Goal: Use online tool/utility

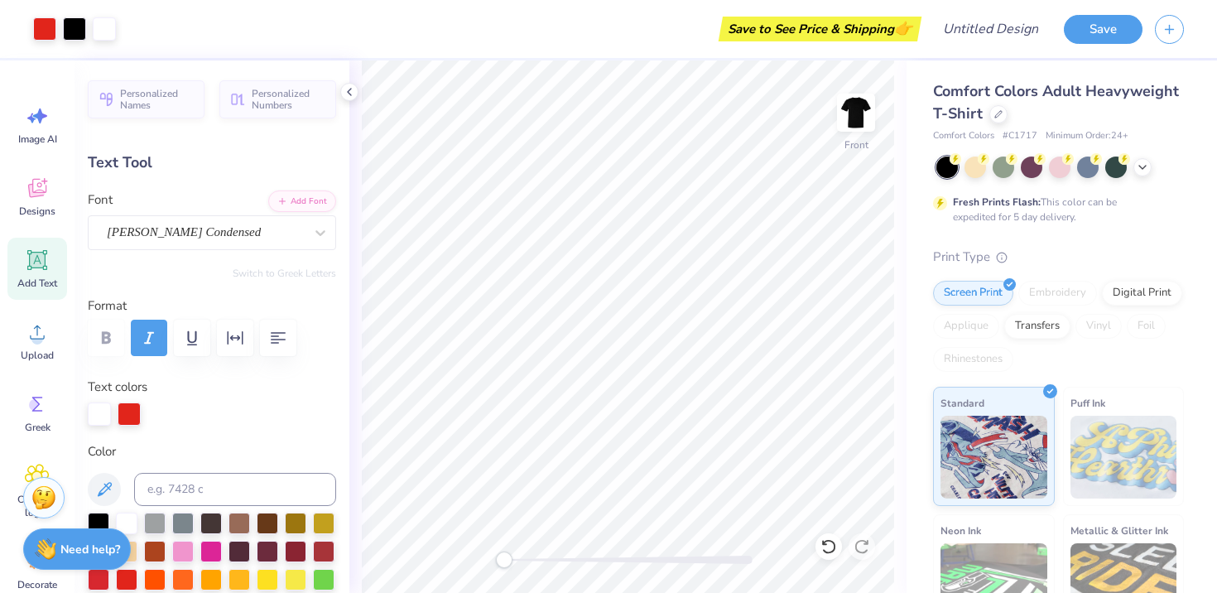
type input "6.44"
type input "0.62"
type input "6.65"
type textarea "A"
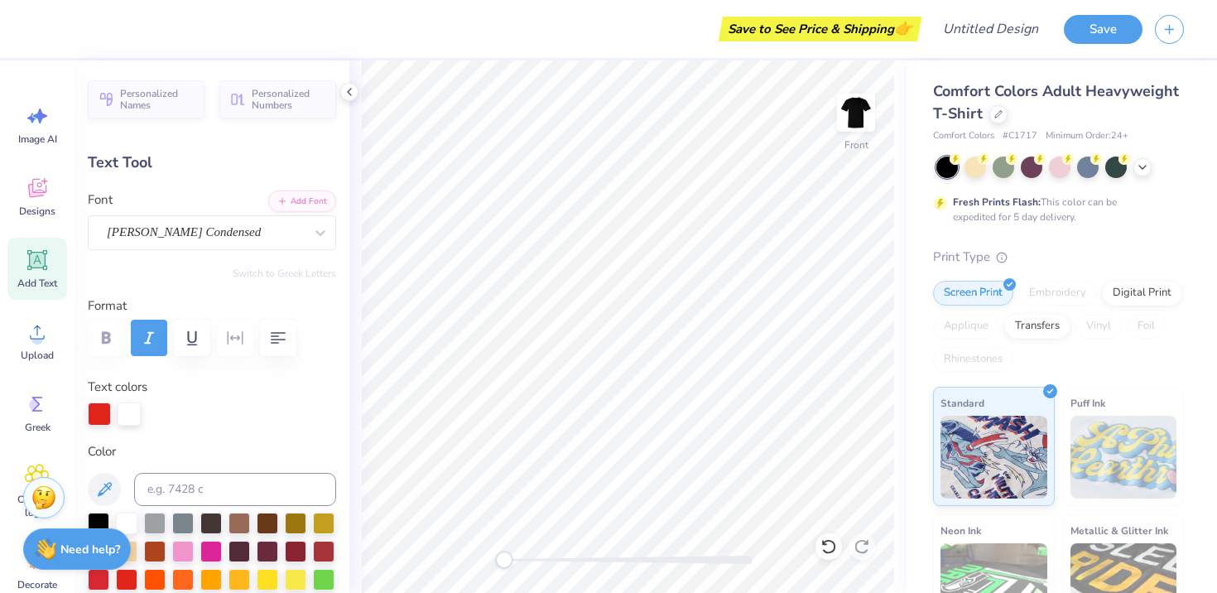
type textarea "SIGMA CHi"
type textarea "SIGMA CHI"
click at [44, 26] on div at bounding box center [44, 27] width 23 height 23
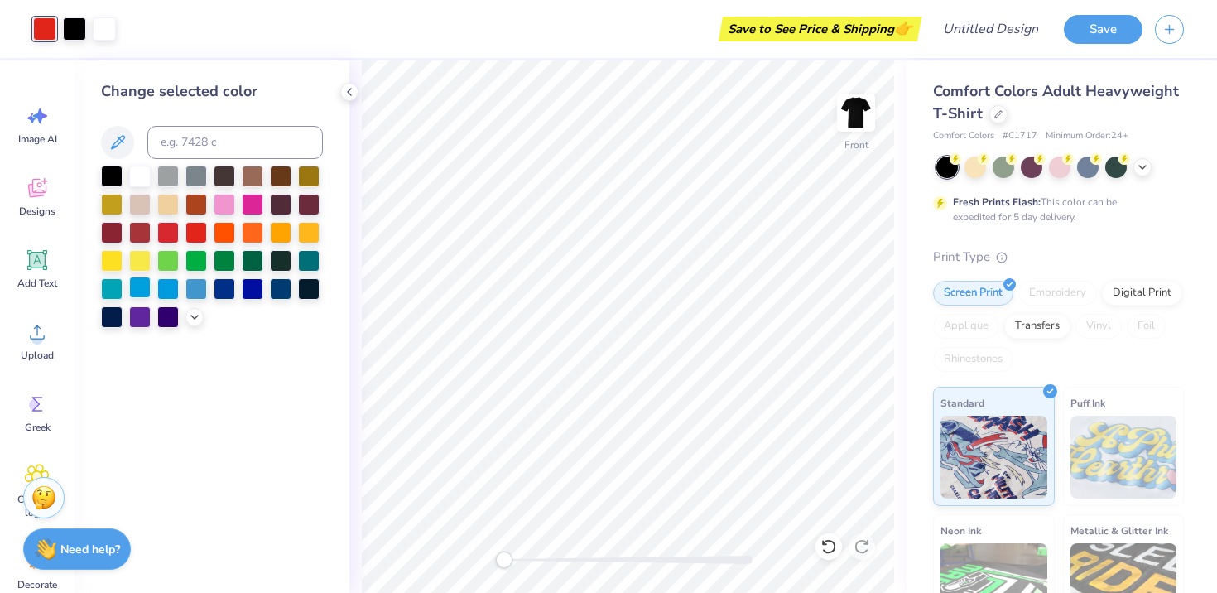
click at [142, 283] on div at bounding box center [140, 288] width 22 height 22
click at [162, 287] on div at bounding box center [168, 288] width 22 height 22
click at [141, 287] on div at bounding box center [140, 288] width 22 height 22
click at [116, 34] on div at bounding box center [104, 27] width 23 height 23
click at [130, 259] on div at bounding box center [140, 259] width 22 height 22
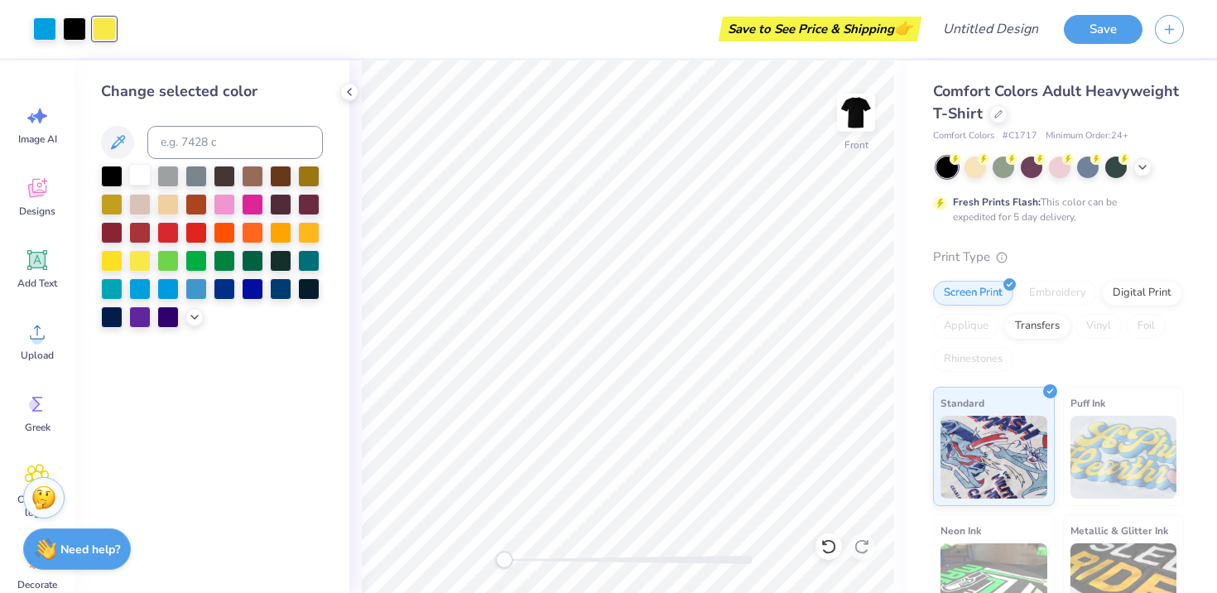
click at [136, 175] on div at bounding box center [140, 175] width 22 height 22
click at [170, 176] on div at bounding box center [168, 175] width 22 height 22
click at [138, 183] on div at bounding box center [140, 175] width 22 height 22
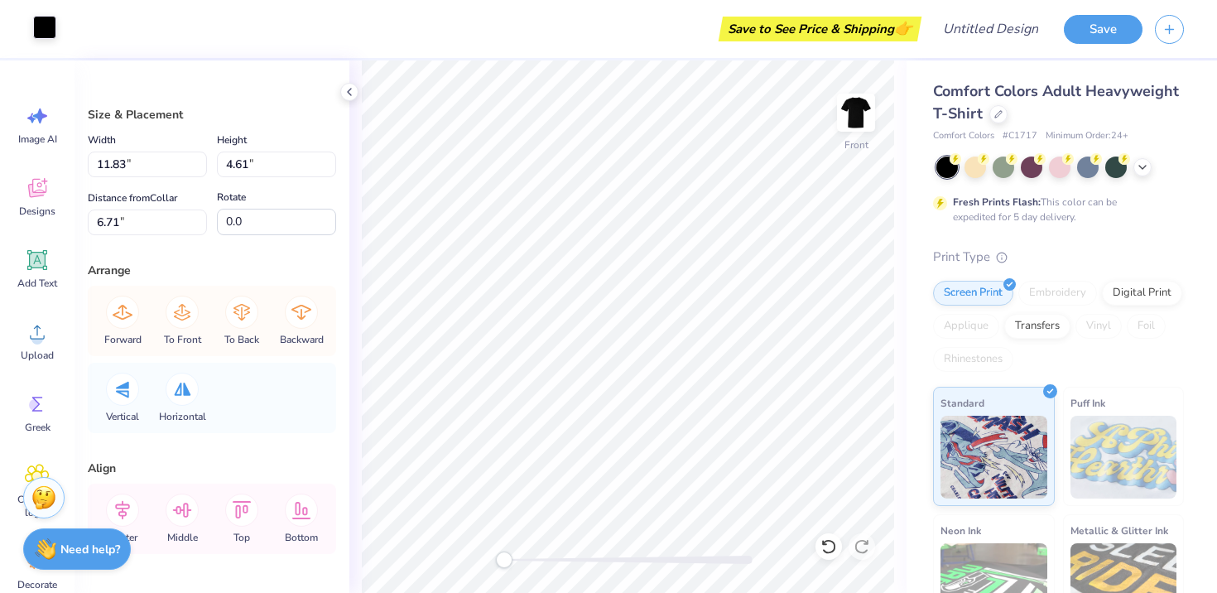
click at [48, 30] on div at bounding box center [44, 27] width 23 height 23
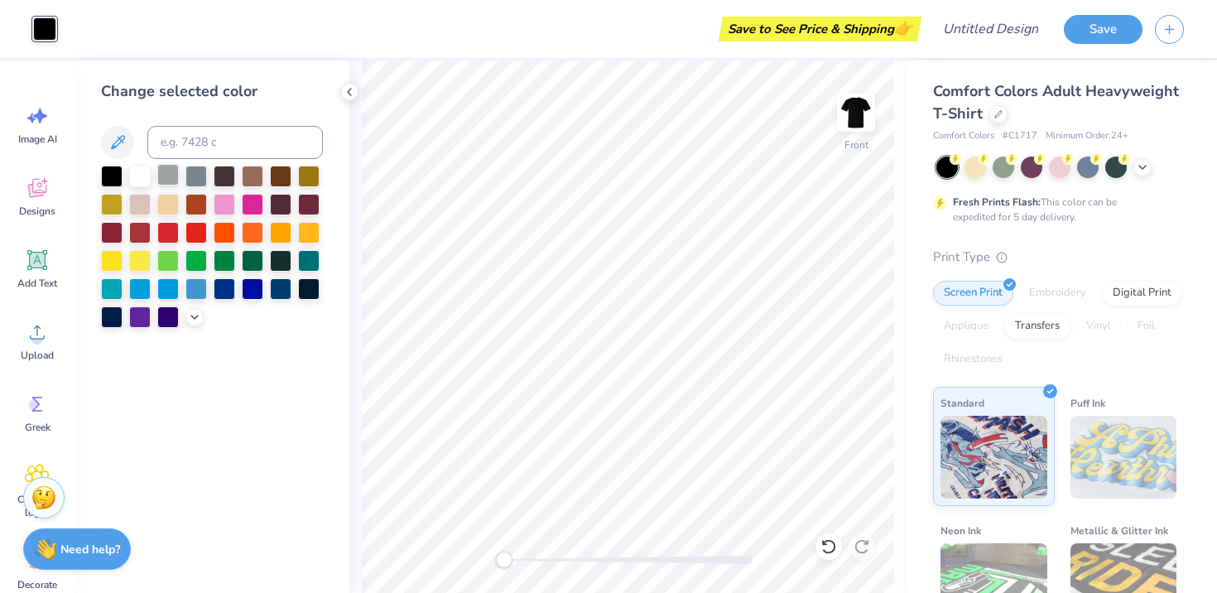
click at [159, 169] on div at bounding box center [168, 175] width 22 height 22
click at [137, 171] on div at bounding box center [140, 175] width 22 height 22
click at [110, 173] on div at bounding box center [112, 175] width 22 height 22
